Goal: Information Seeking & Learning: Check status

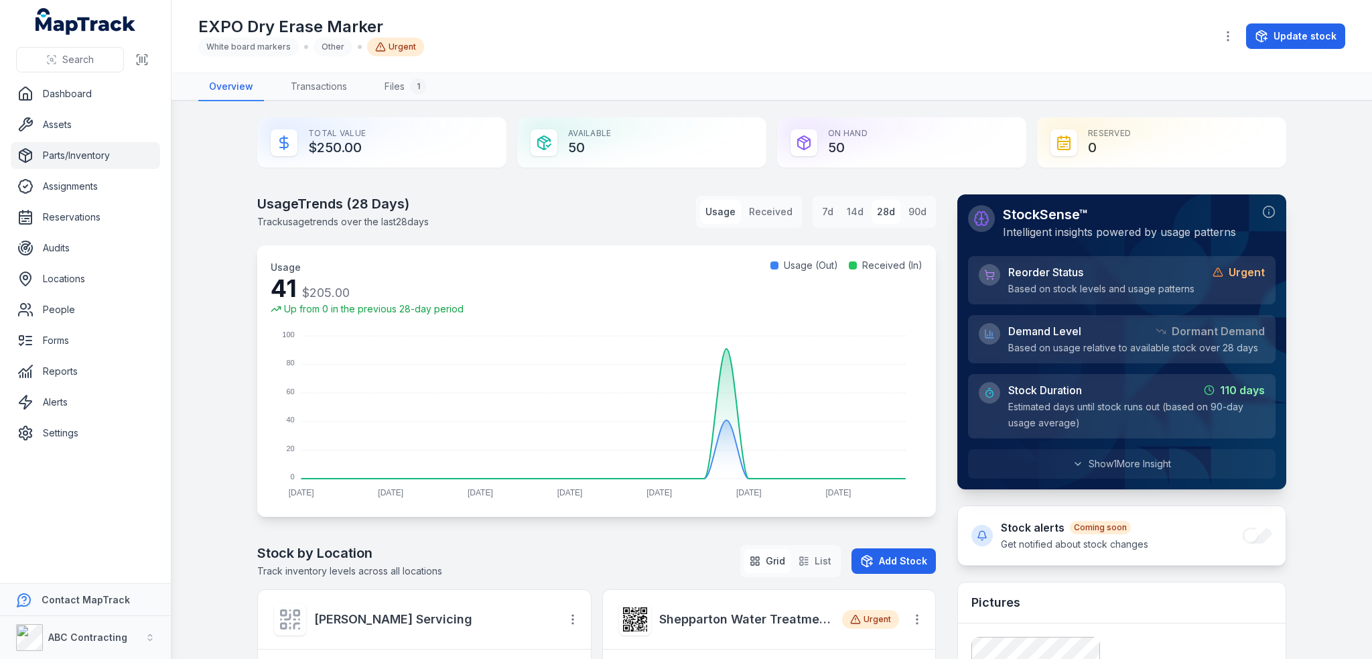
scroll to position [402, 0]
